Goal: Information Seeking & Learning: Find specific fact

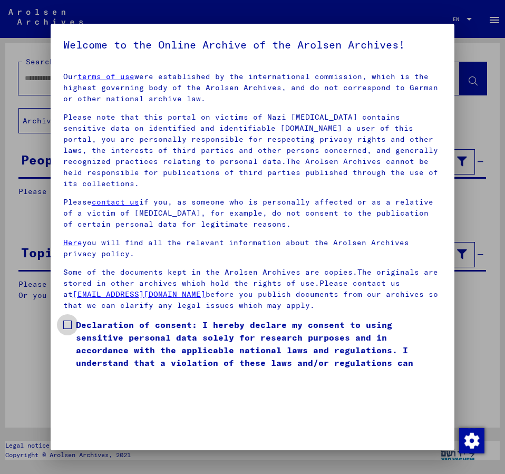
drag, startPoint x: 69, startPoint y: 309, endPoint x: 94, endPoint y: 353, distance: 51.0
click at [69, 319] on label "Declaration of consent: I hereby declare my consent to using sensitive personal…" at bounding box center [252, 350] width 379 height 63
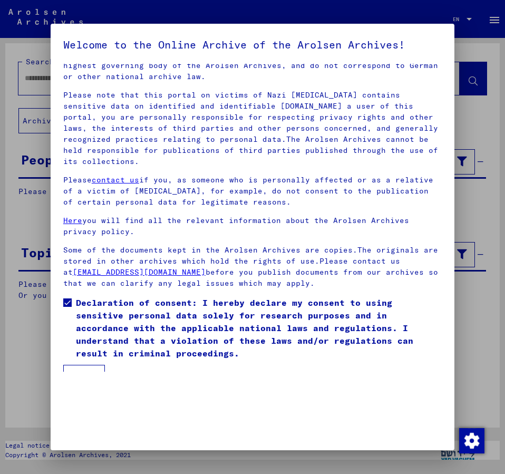
scroll to position [30, 0]
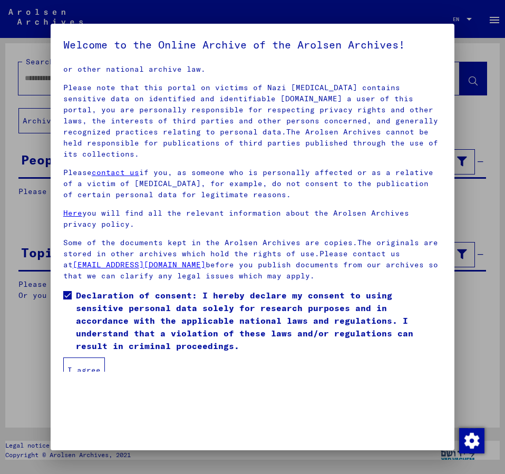
click at [100, 360] on button "I agree" at bounding box center [84, 370] width 42 height 25
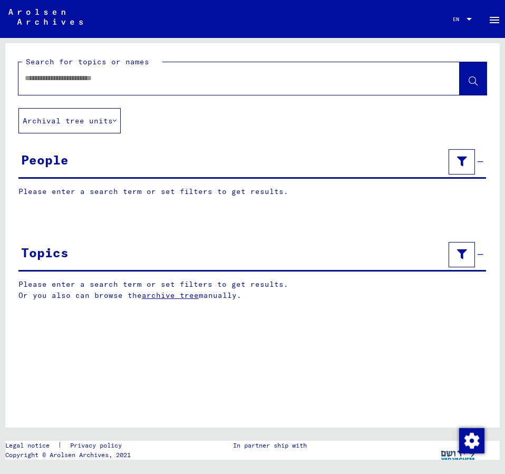
click at [54, 79] on input "text" at bounding box center [230, 78] width 410 height 11
type input "**********"
click at [472, 75] on span at bounding box center [473, 79] width 9 height 11
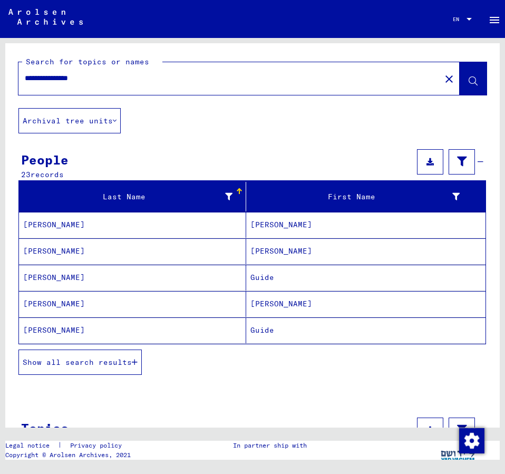
click at [273, 298] on mat-cell "[PERSON_NAME]" at bounding box center [365, 304] width 239 height 26
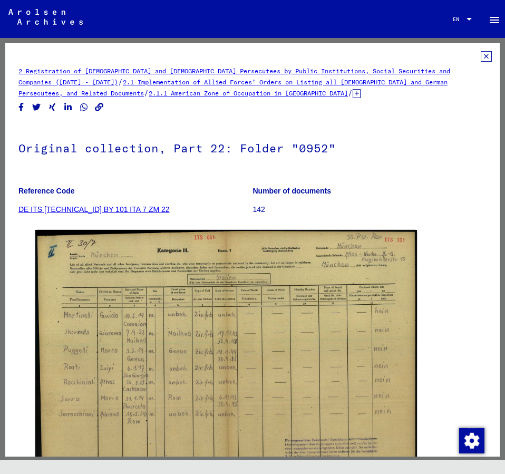
scroll to position [57, 0]
